Goal: Task Accomplishment & Management: Use online tool/utility

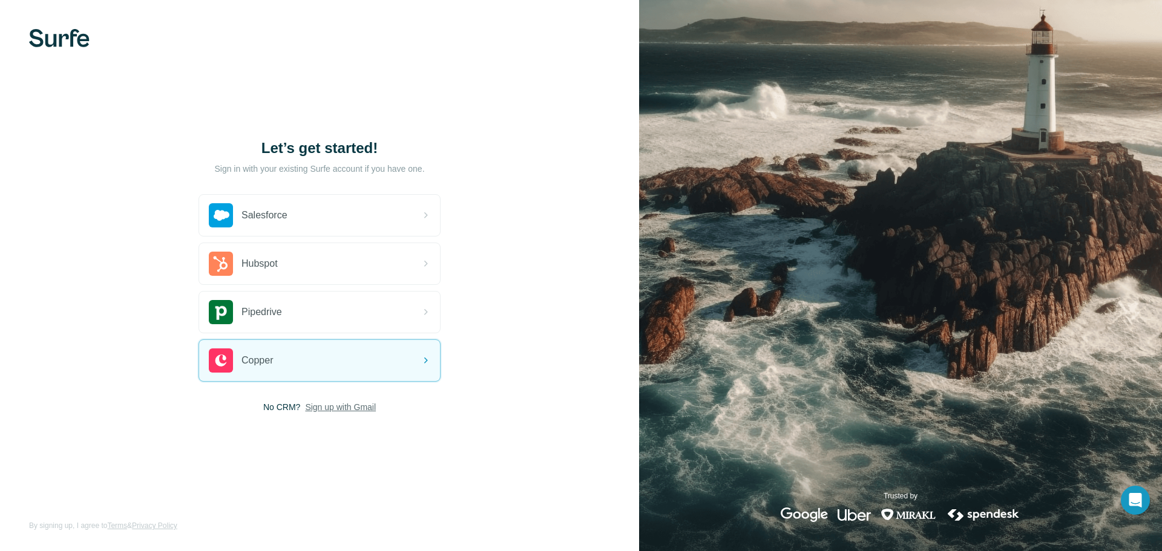
click at [338, 410] on span "Sign up with Gmail" at bounding box center [340, 407] width 71 height 12
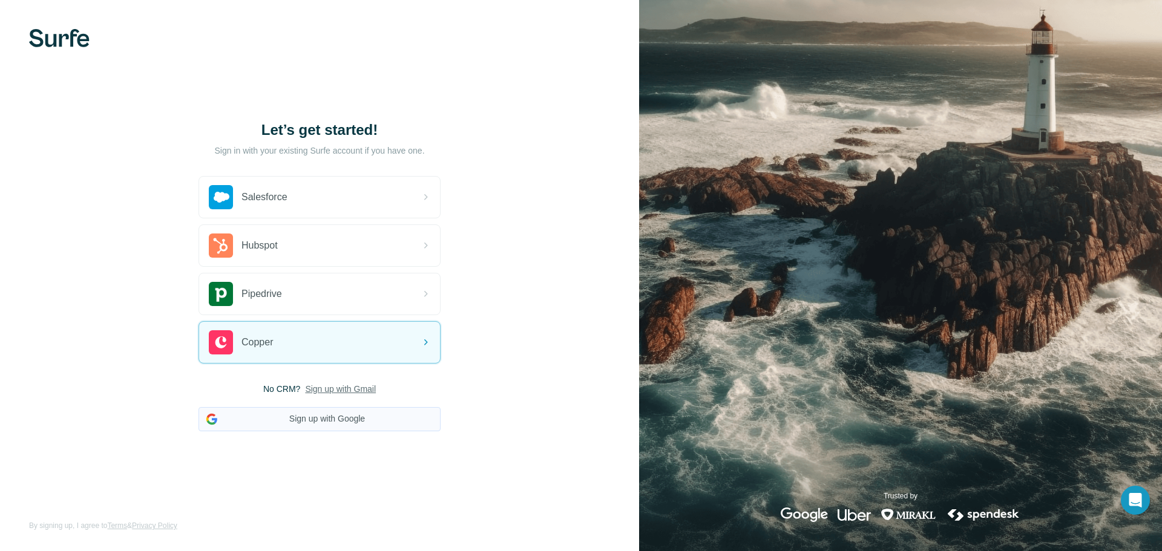
click at [330, 427] on button "Sign up with Google" at bounding box center [319, 419] width 242 height 24
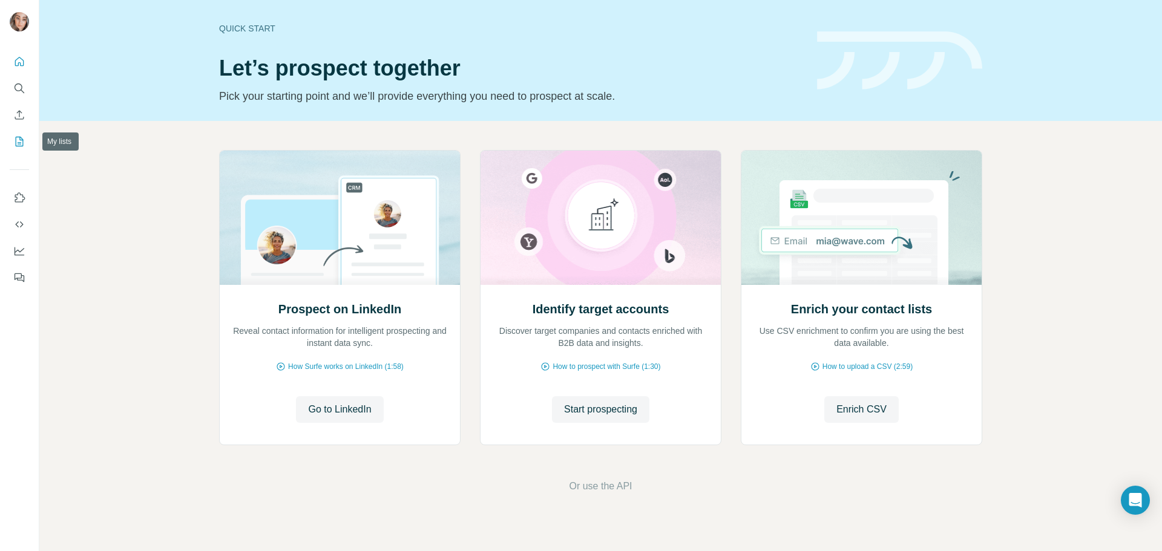
click at [25, 139] on icon "My lists" at bounding box center [19, 142] width 12 height 12
click at [19, 138] on icon "My lists" at bounding box center [19, 142] width 12 height 12
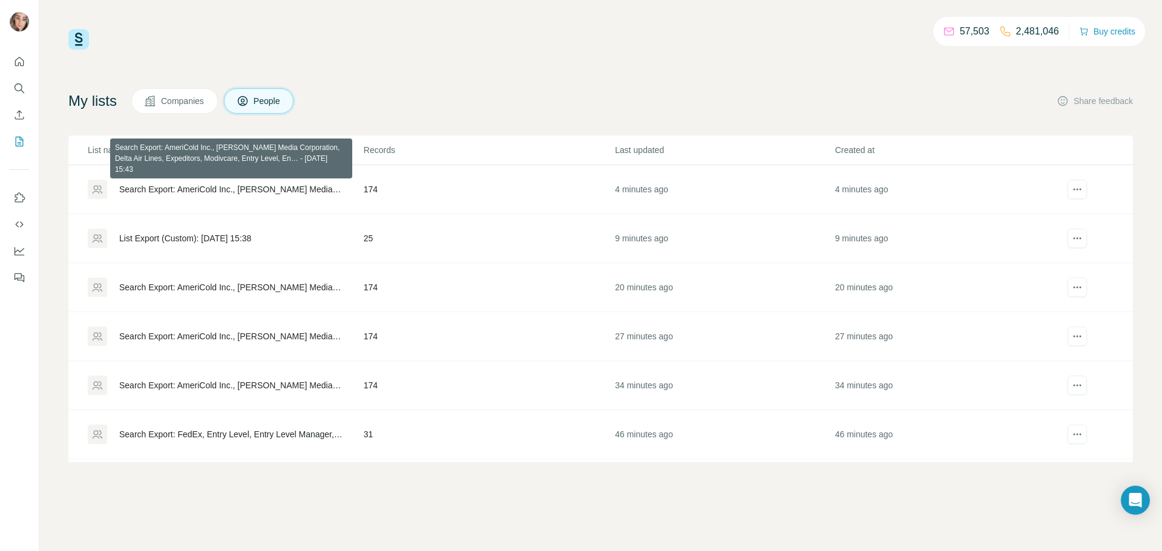
click at [281, 188] on div "Search Export: AmeriCold Inc., Anderson Media Corporation, Delta Air Lines, Exp…" at bounding box center [231, 189] width 224 height 12
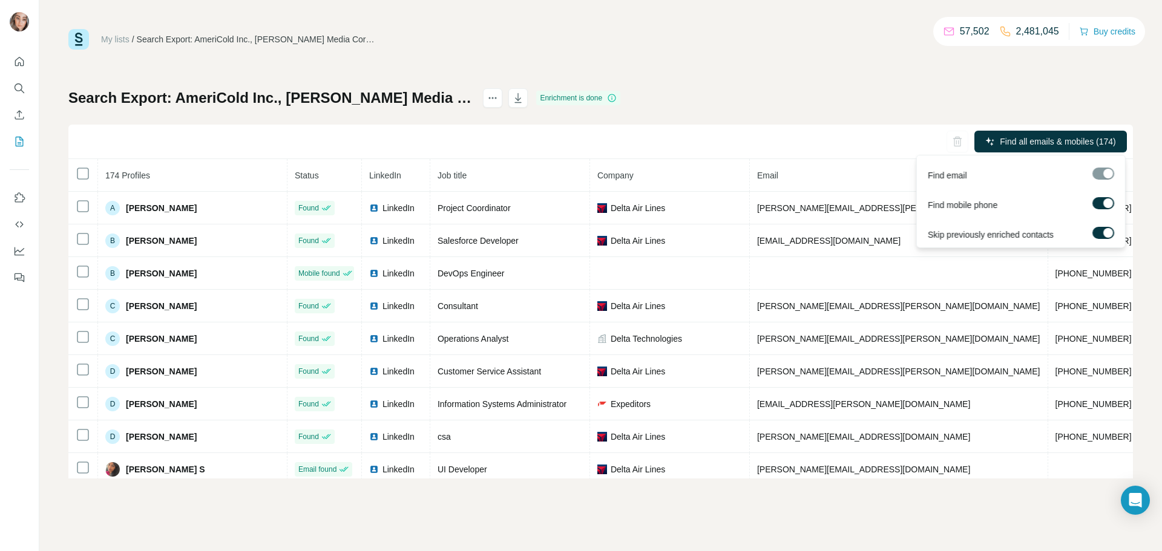
click at [993, 141] on button "Find all emails & mobiles (174)" at bounding box center [1050, 142] width 152 height 22
click at [1103, 175] on div at bounding box center [1103, 174] width 22 height 12
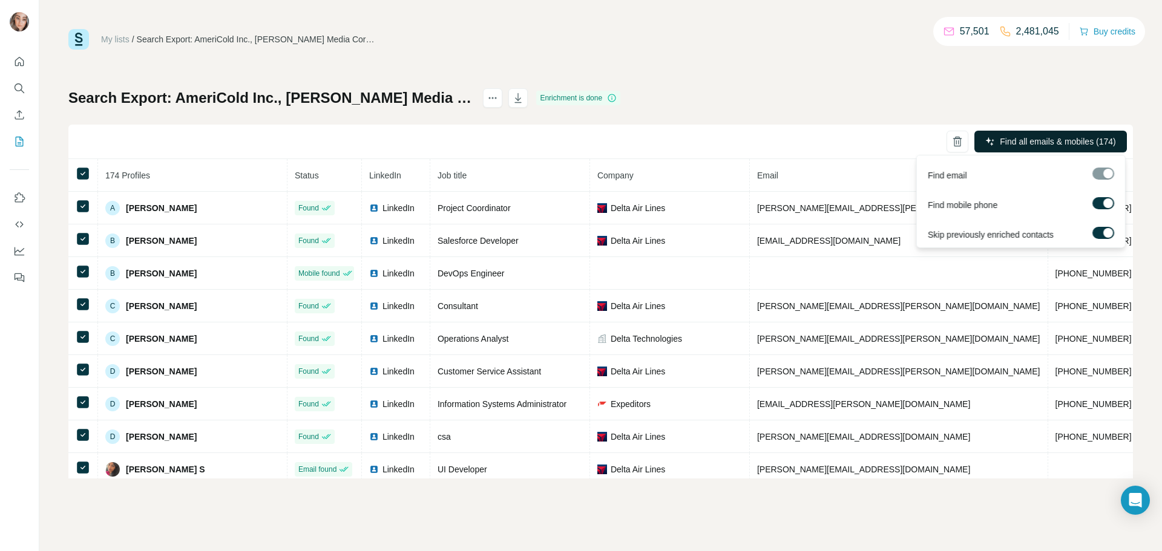
click at [1056, 137] on span "Find all emails & mobiles (174)" at bounding box center [1057, 142] width 116 height 12
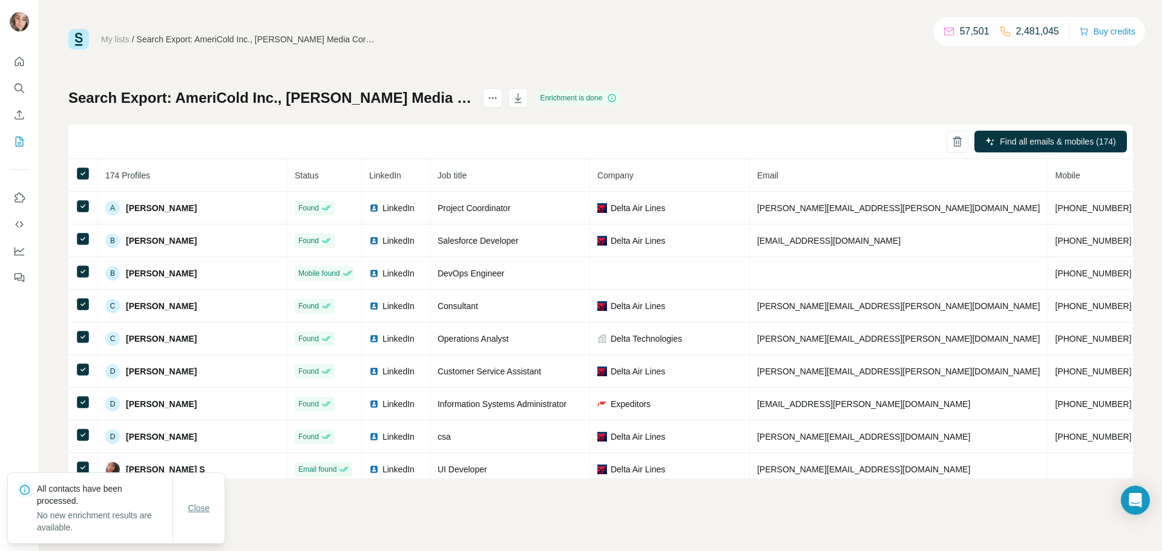
click at [201, 502] on span "Close" at bounding box center [199, 508] width 22 height 12
click at [521, 100] on icon "button" at bounding box center [518, 99] width 6 height 4
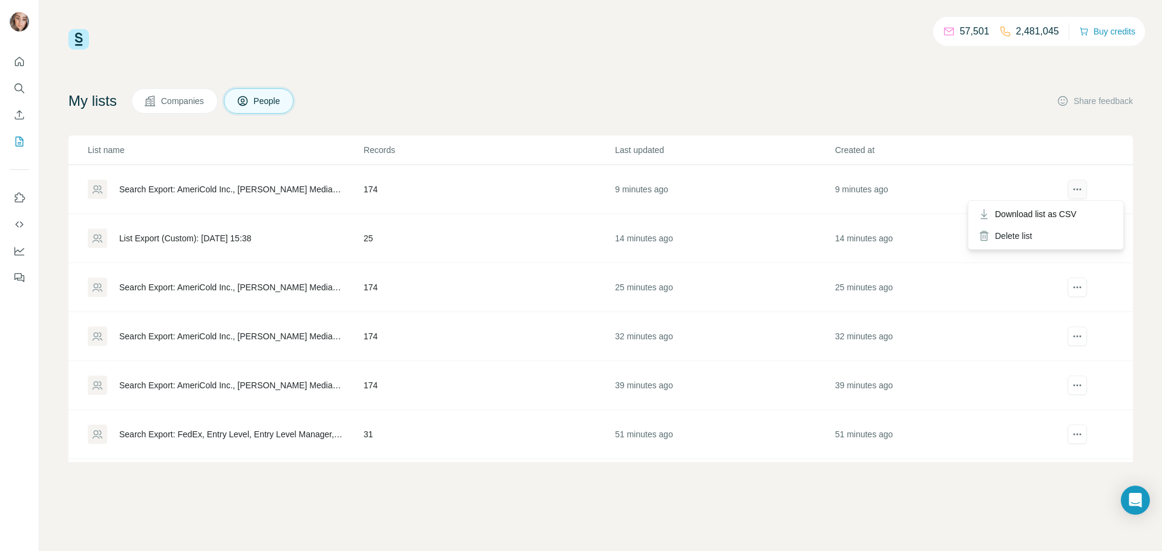
click at [1083, 193] on button "actions" at bounding box center [1076, 189] width 19 height 19
click at [189, 199] on td "Search Export: AmeriCold Inc., Anderson Media Corporation, Delta Air Lines, Exp…" at bounding box center [215, 189] width 295 height 49
click at [194, 188] on div "Search Export: AmeriCold Inc., Anderson Media Corporation, Delta Air Lines, Exp…" at bounding box center [231, 189] width 224 height 12
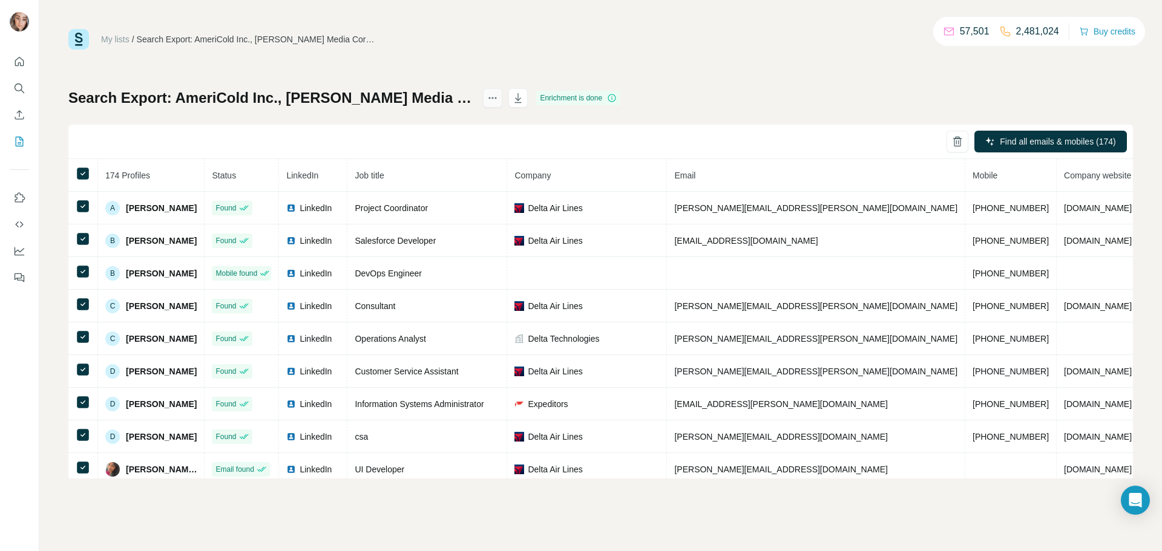
click at [498, 100] on icon "actions" at bounding box center [492, 98] width 12 height 12
click at [524, 95] on icon "button" at bounding box center [518, 98] width 12 height 12
click at [502, 104] on button "actions" at bounding box center [492, 97] width 19 height 19
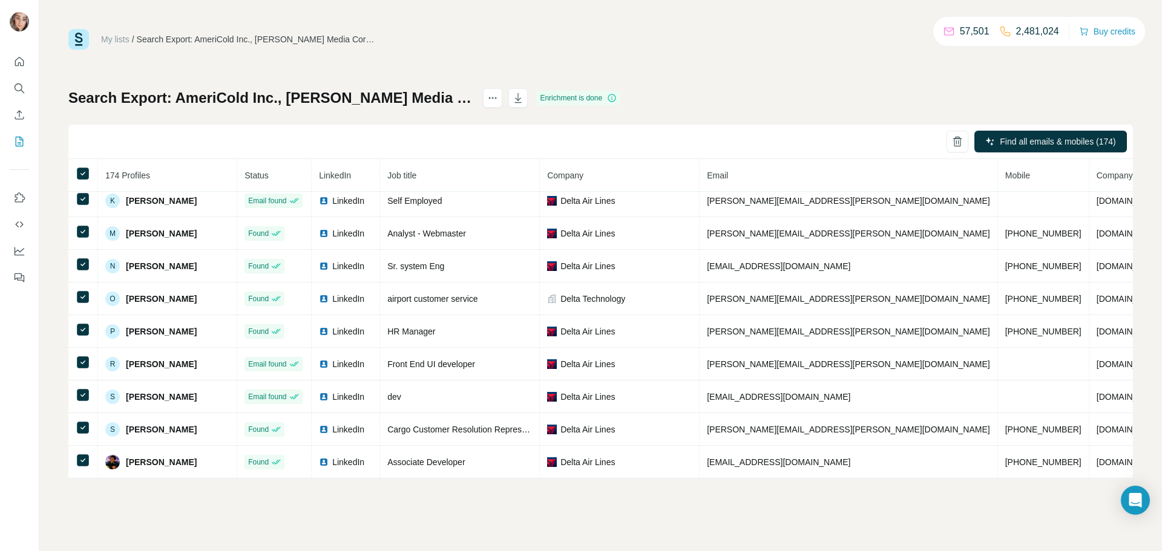
scroll to position [379, 0]
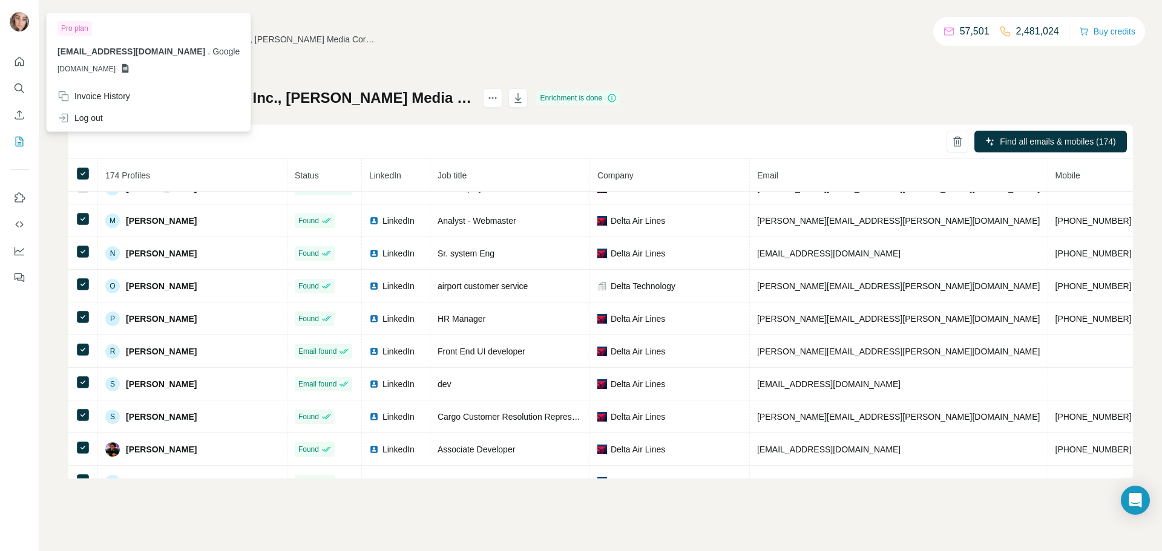
click at [16, 17] on img at bounding box center [19, 21] width 19 height 19
click at [116, 66] on span "GSHEETSGOOGLE.COM" at bounding box center [86, 69] width 58 height 11
click at [15, 7] on div at bounding box center [21, 24] width 35 height 40
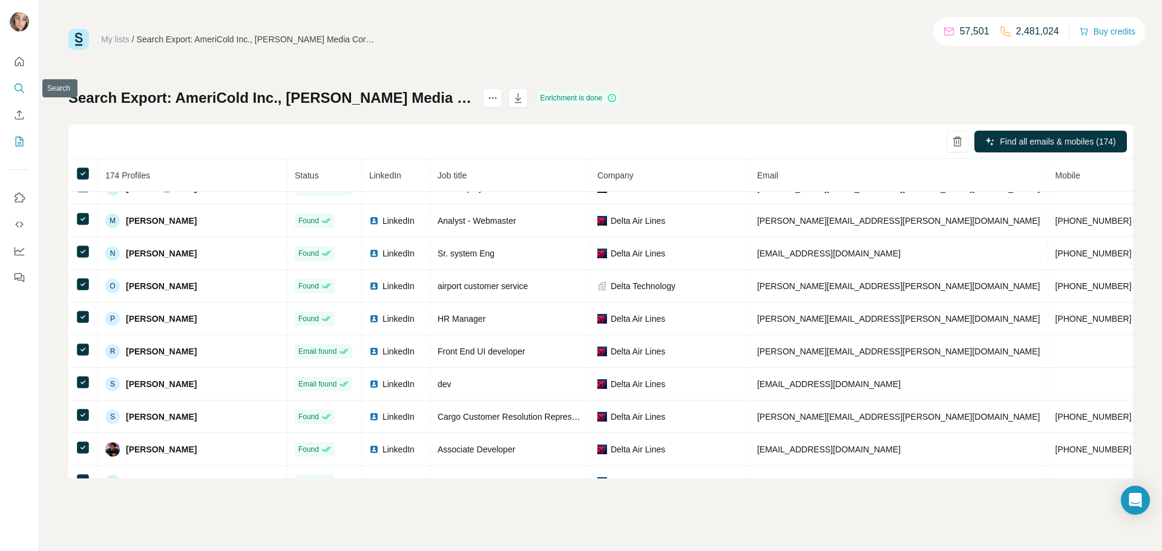
click at [16, 86] on icon "Search" at bounding box center [19, 88] width 12 height 12
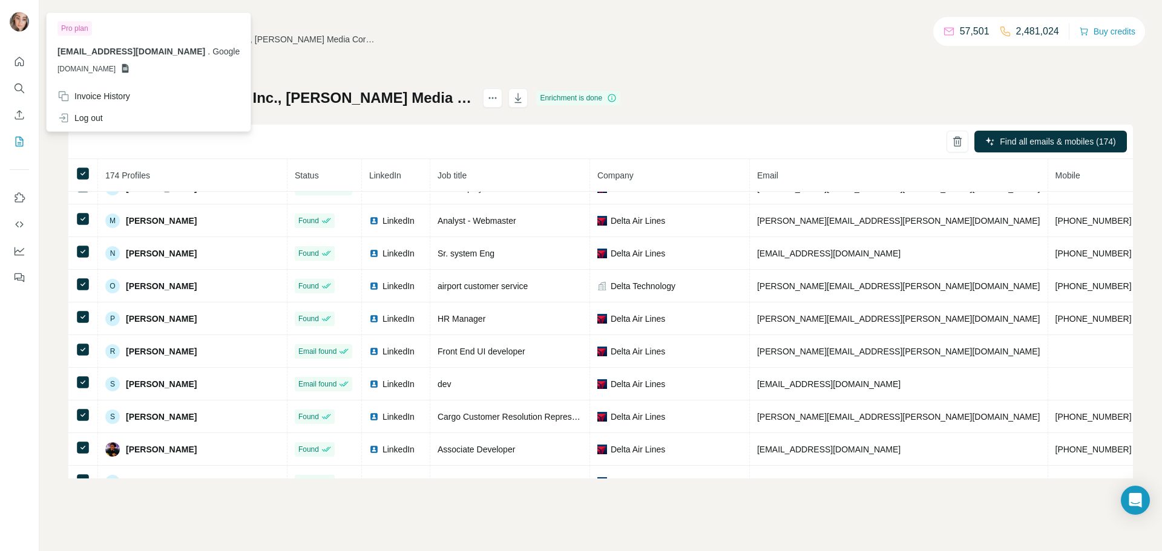
click at [7, 10] on div at bounding box center [21, 24] width 35 height 40
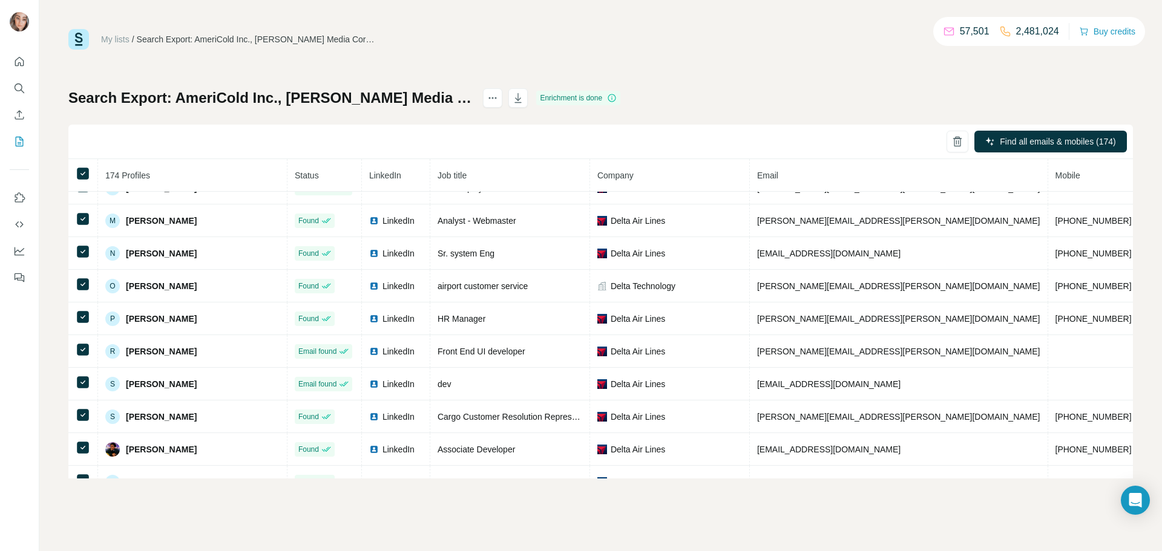
click at [22, 25] on img at bounding box center [19, 21] width 19 height 19
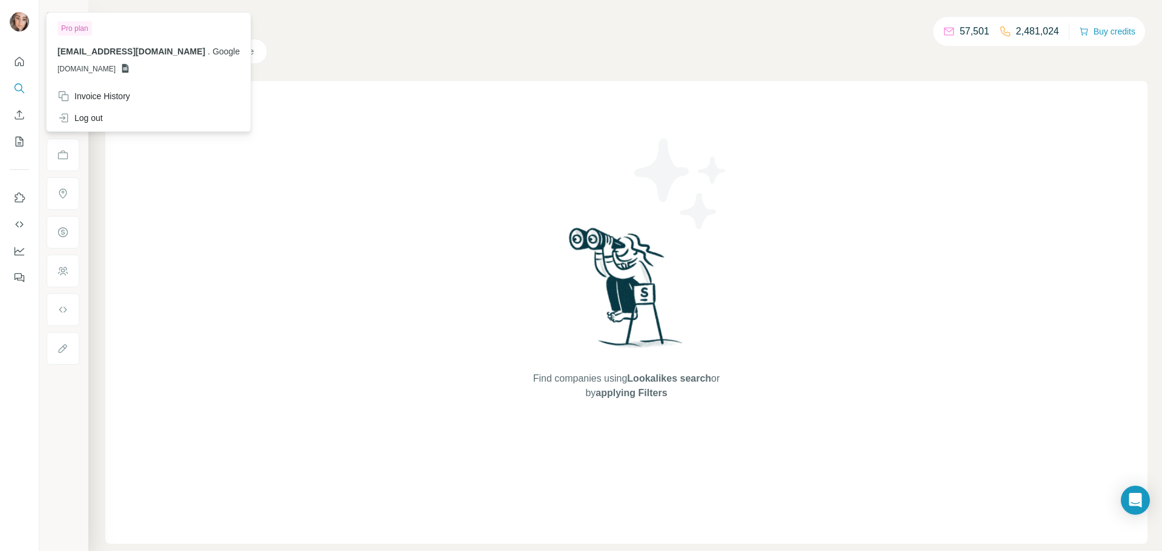
click at [330, 39] on div "Companies People" at bounding box center [626, 51] width 1042 height 25
click at [16, 17] on img at bounding box center [19, 21] width 19 height 19
click at [29, 20] on div at bounding box center [21, 24] width 35 height 40
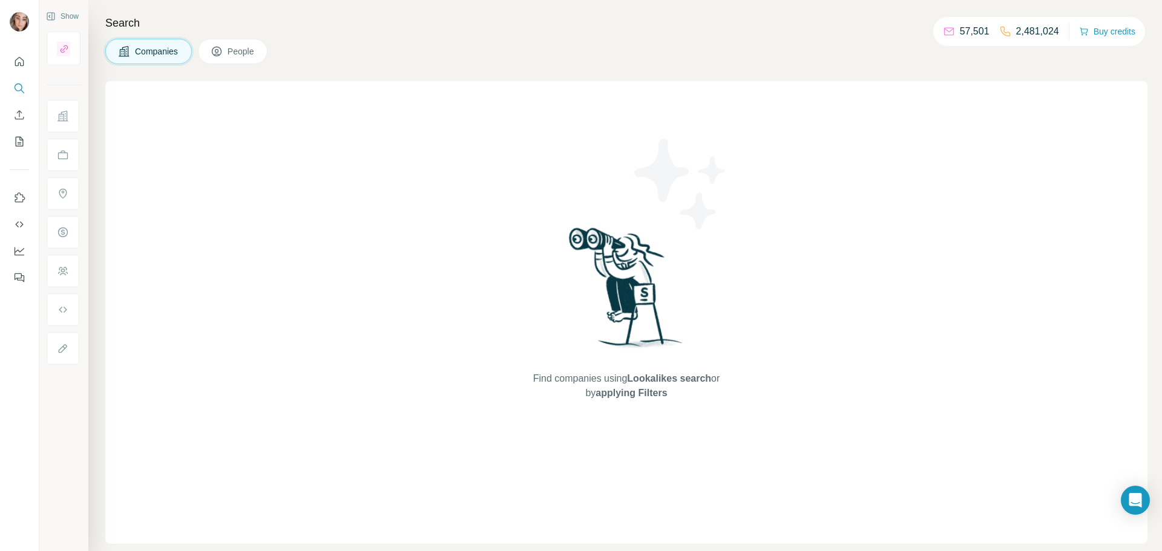
click at [17, 20] on img at bounding box center [19, 21] width 19 height 19
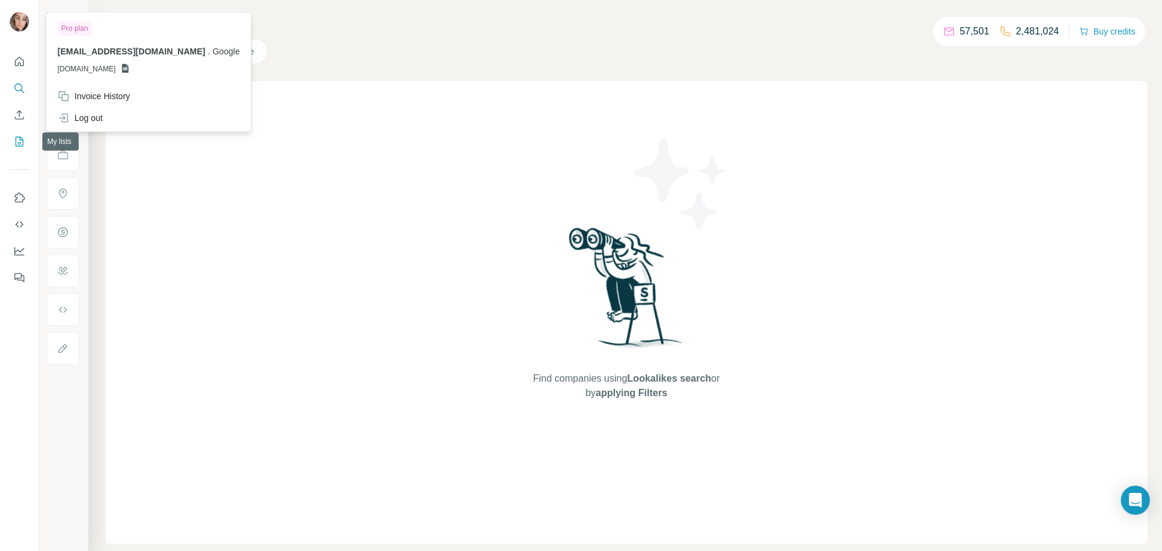
click at [23, 138] on icon "My lists" at bounding box center [19, 142] width 12 height 12
